Goal: Find specific page/section: Find specific page/section

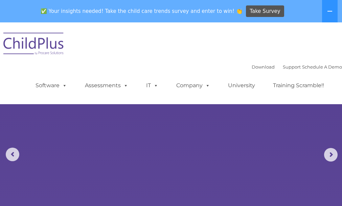
select select "MEDIUM"
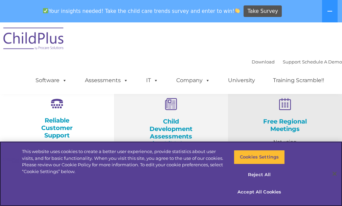
scroll to position [325, 0]
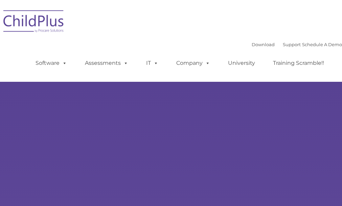
type input ""
select select "MEDIUM"
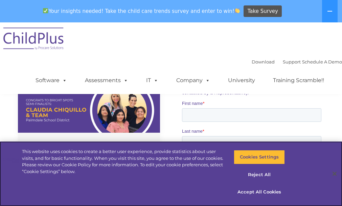
scroll to position [467, 0]
